Goal: Task Accomplishment & Management: Manage account settings

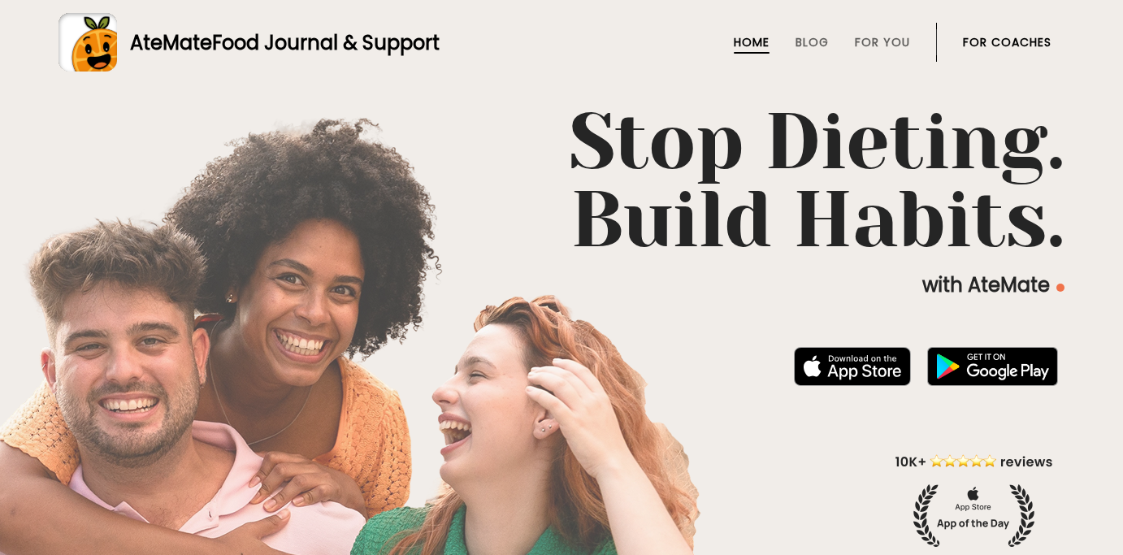
click at [998, 43] on link "For Coaches" at bounding box center [1007, 42] width 89 height 13
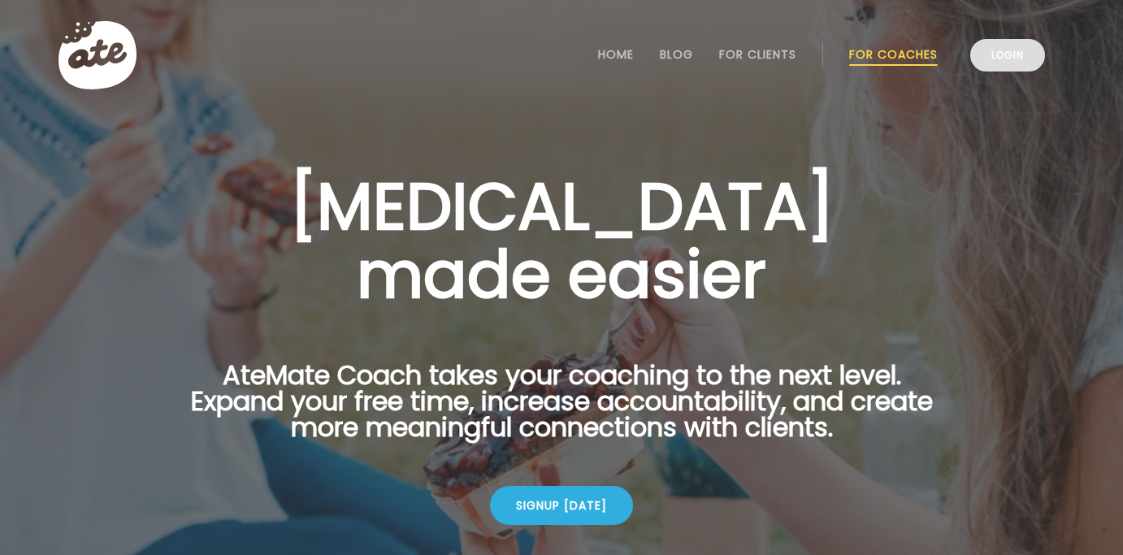
click at [1021, 59] on link "Login" at bounding box center [1007, 55] width 75 height 33
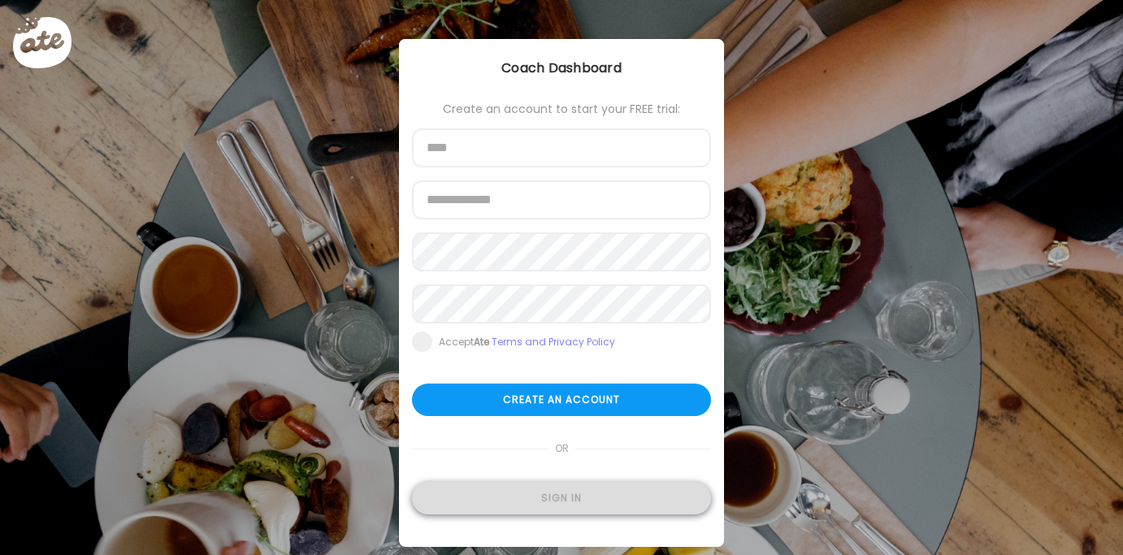
type input "**********"
click at [574, 501] on div "Sign in" at bounding box center [561, 498] width 299 height 33
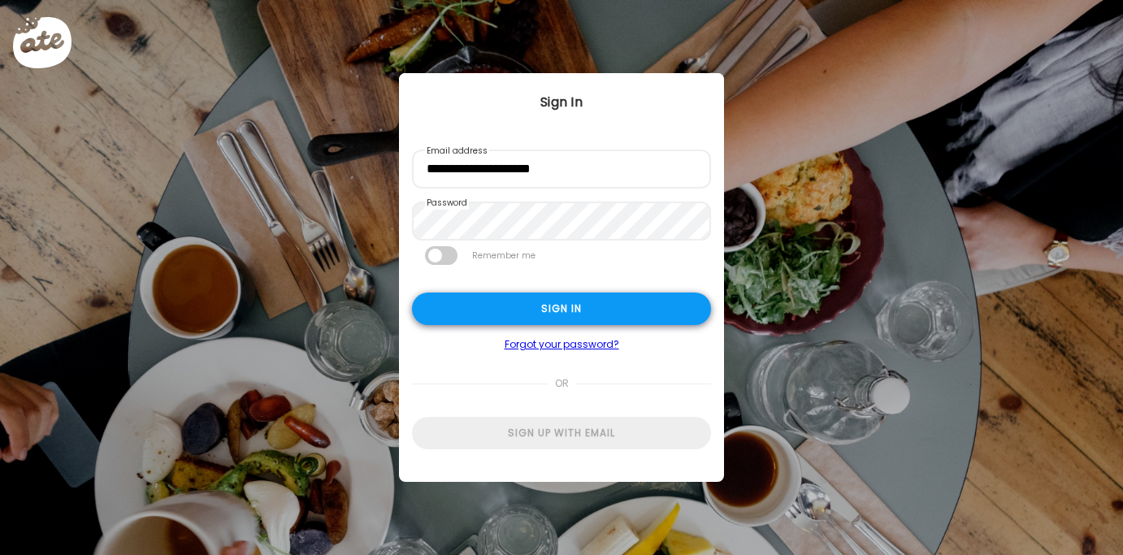
click at [599, 301] on div "Sign in" at bounding box center [561, 309] width 299 height 33
type input "**********"
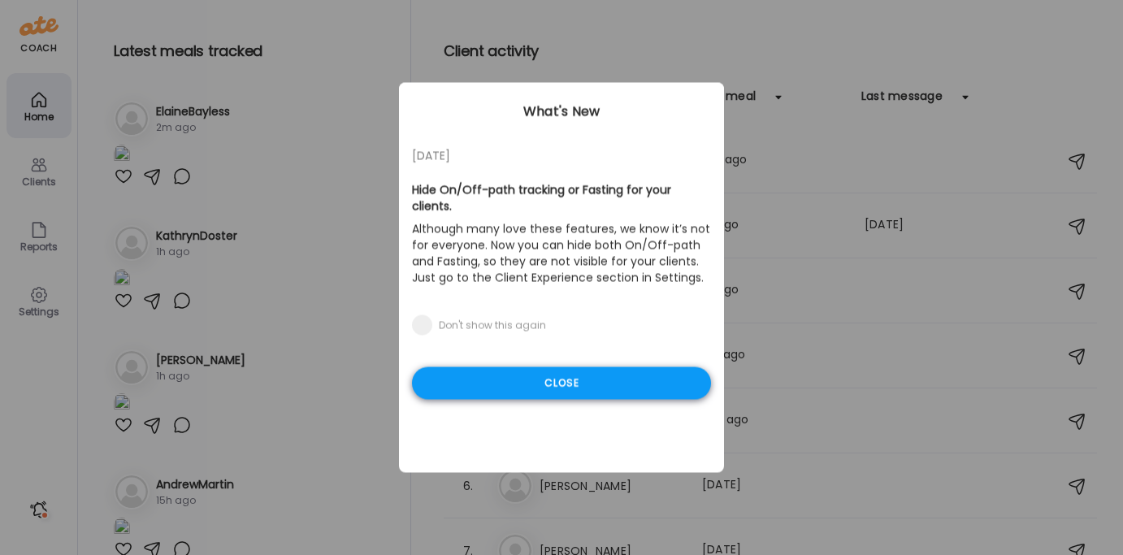
click at [536, 369] on div "Close" at bounding box center [561, 383] width 299 height 33
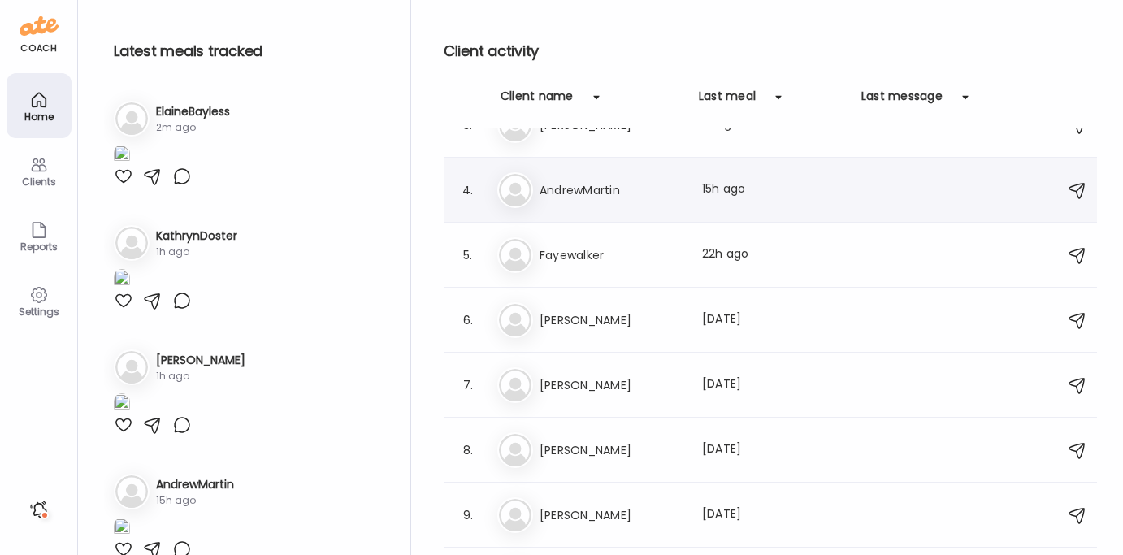
scroll to position [260, 0]
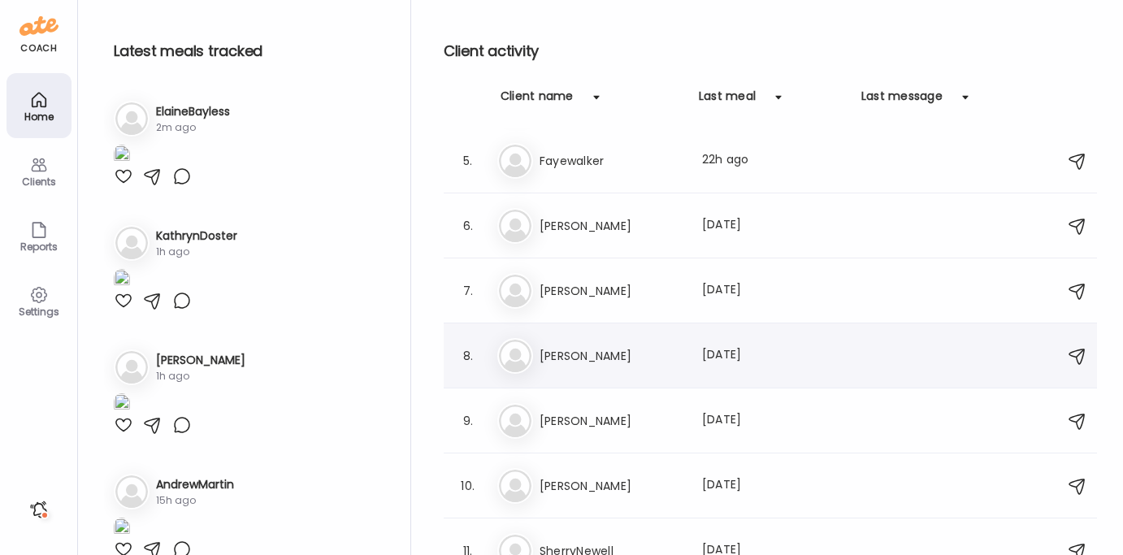
click at [601, 354] on h3 "Yolanda" at bounding box center [611, 356] width 143 height 20
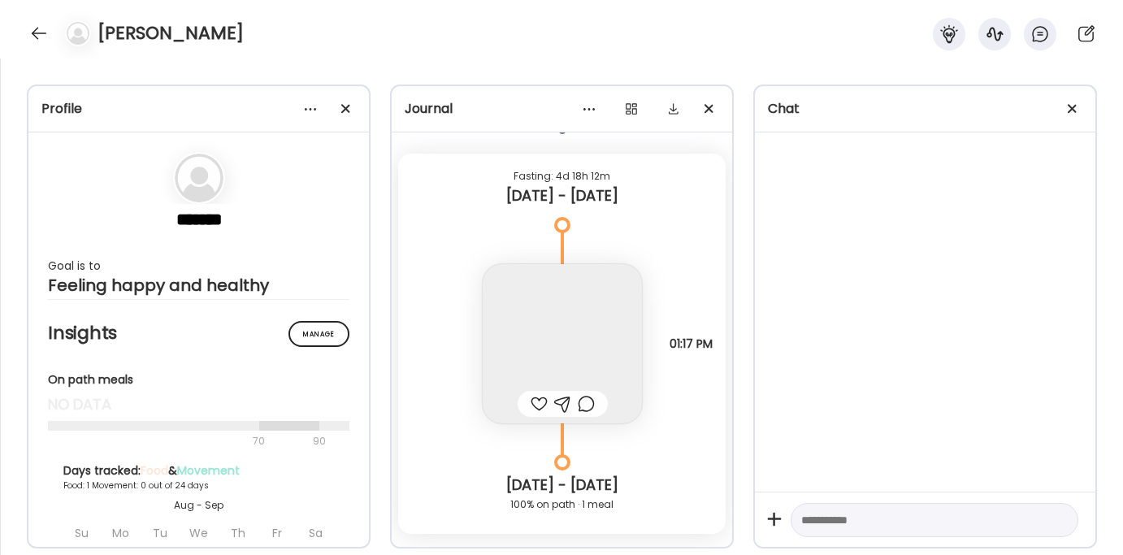
scroll to position [9250, 0]
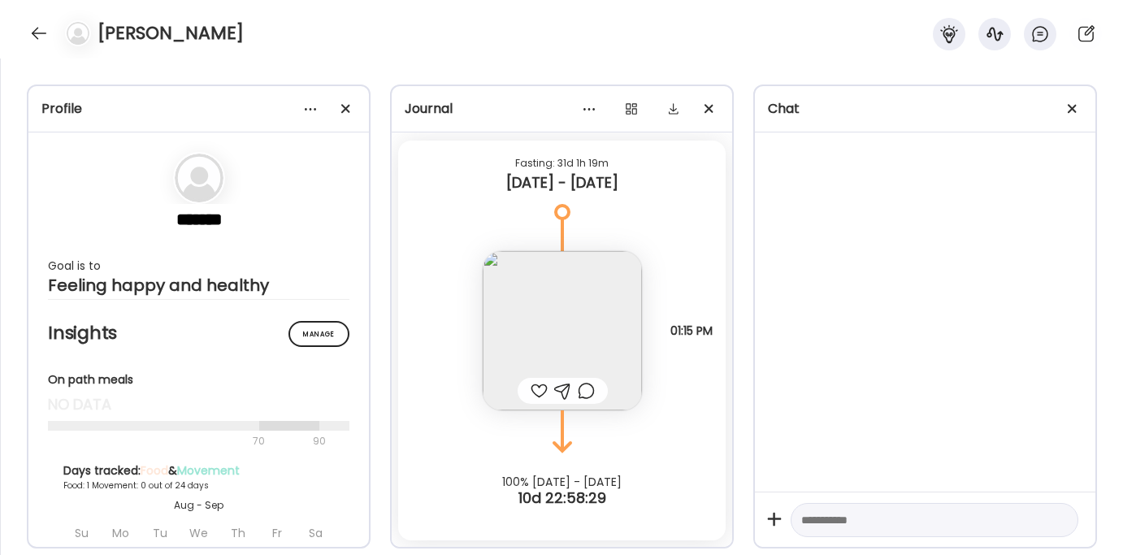
click at [26, 35] on div at bounding box center [39, 33] width 26 height 26
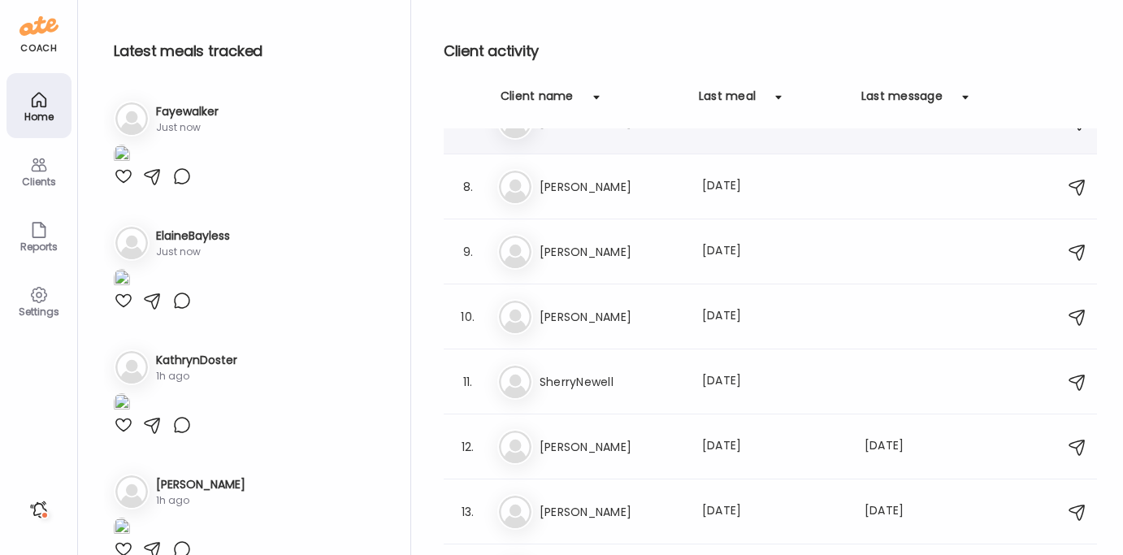
scroll to position [0, 0]
